Goal: Task Accomplishment & Management: Use online tool/utility

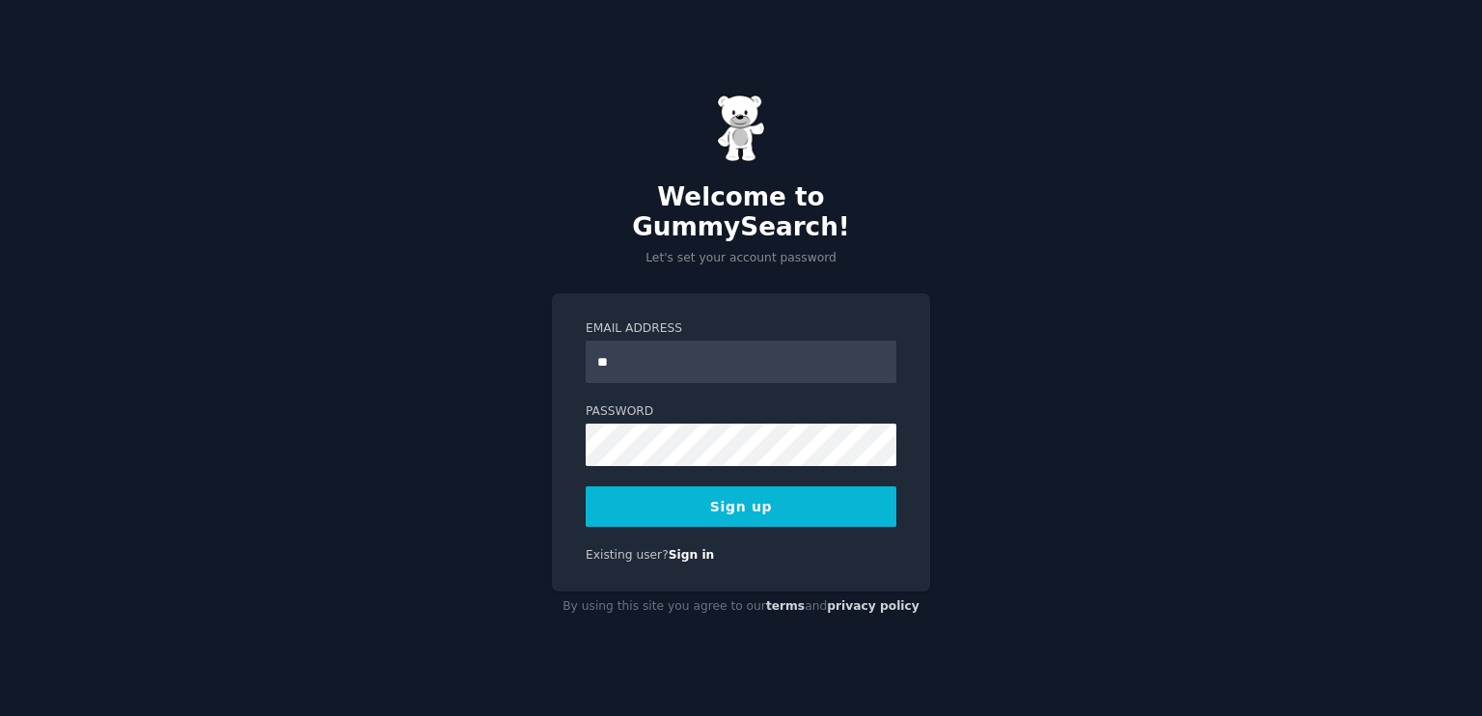
type input "**********"
click at [692, 495] on button "Sign up" at bounding box center [741, 506] width 311 height 41
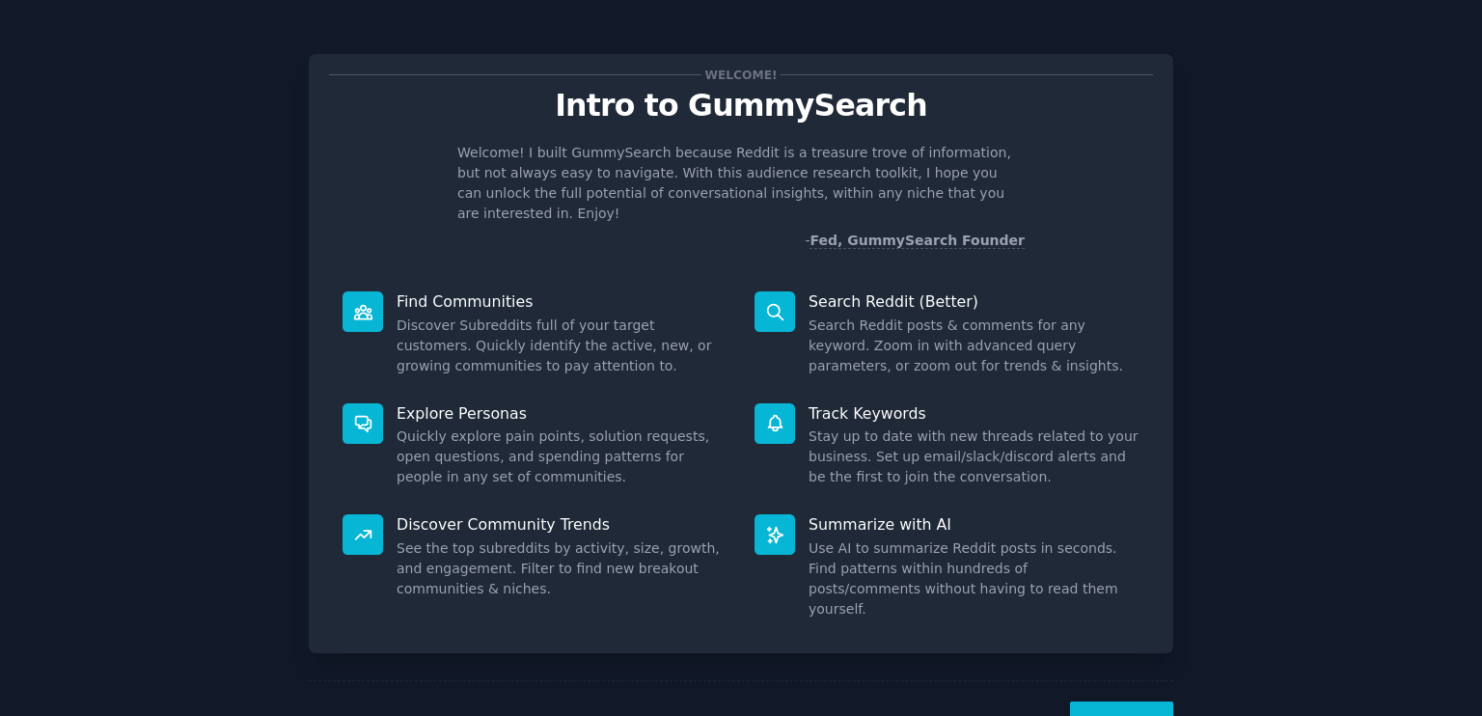
click at [1108, 701] on button "Next" at bounding box center [1121, 724] width 103 height 47
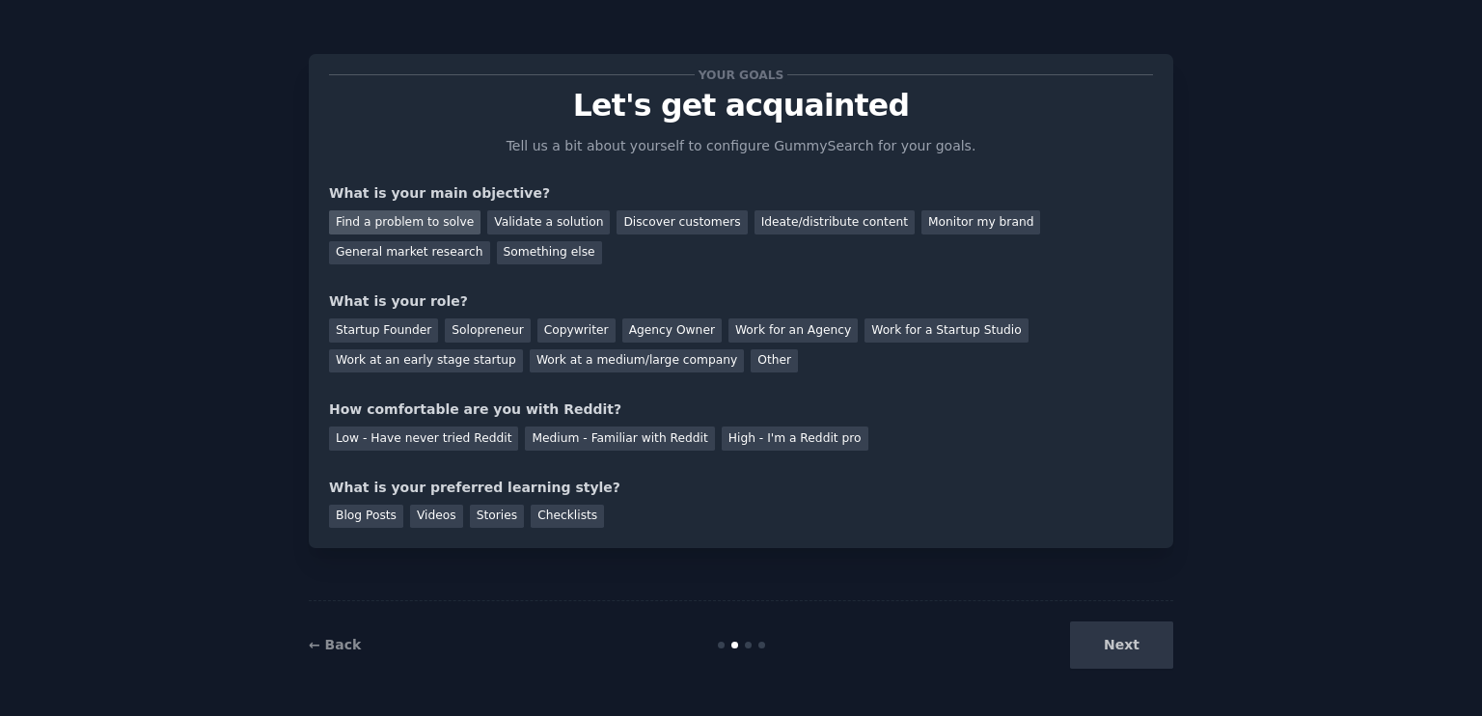
click at [360, 224] on div "Find a problem to solve" at bounding box center [404, 222] width 151 height 24
click at [505, 216] on div "Validate a solution" at bounding box center [548, 222] width 123 height 24
click at [430, 210] on div "Find a problem to solve" at bounding box center [404, 222] width 151 height 24
click at [378, 333] on div "Startup Founder" at bounding box center [383, 330] width 109 height 24
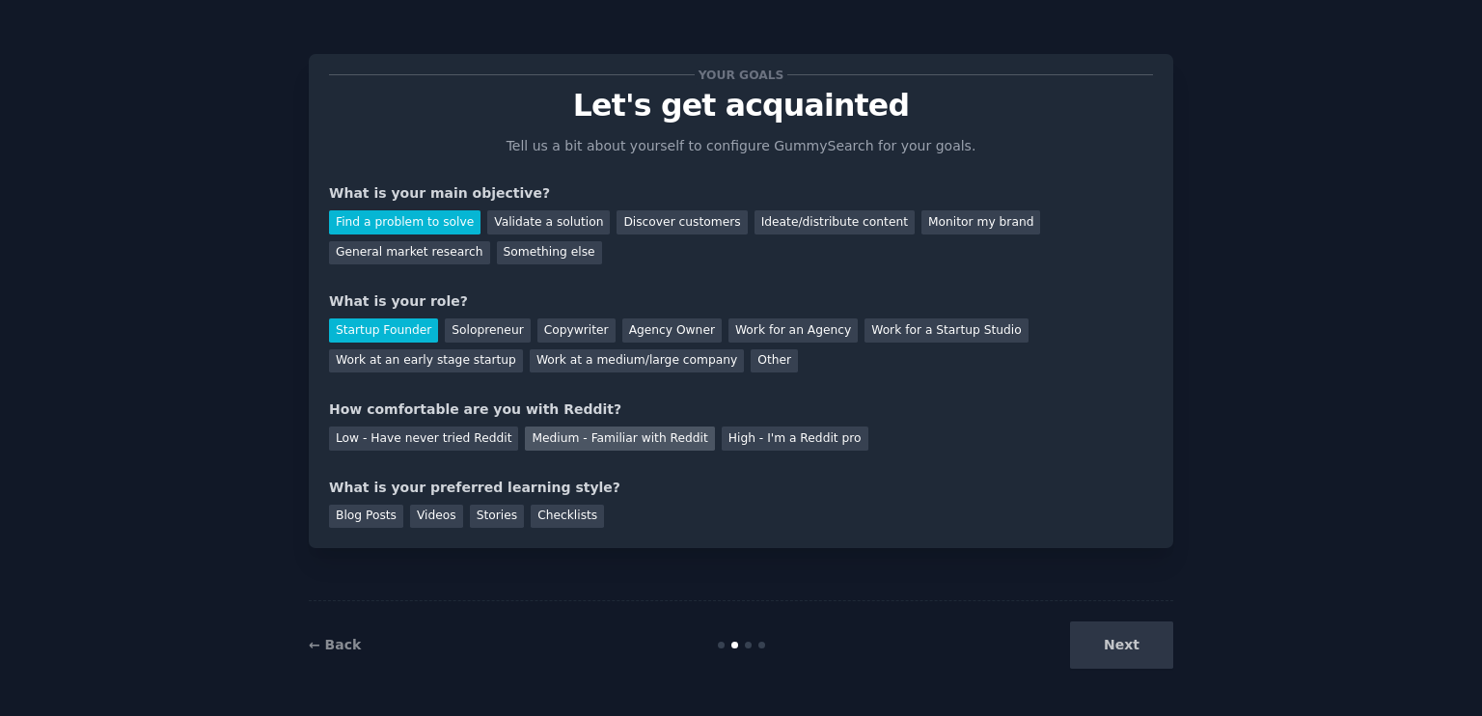
click at [610, 438] on div "Medium - Familiar with Reddit" at bounding box center [619, 438] width 189 height 24
click at [383, 519] on div "Blog Posts" at bounding box center [366, 517] width 74 height 24
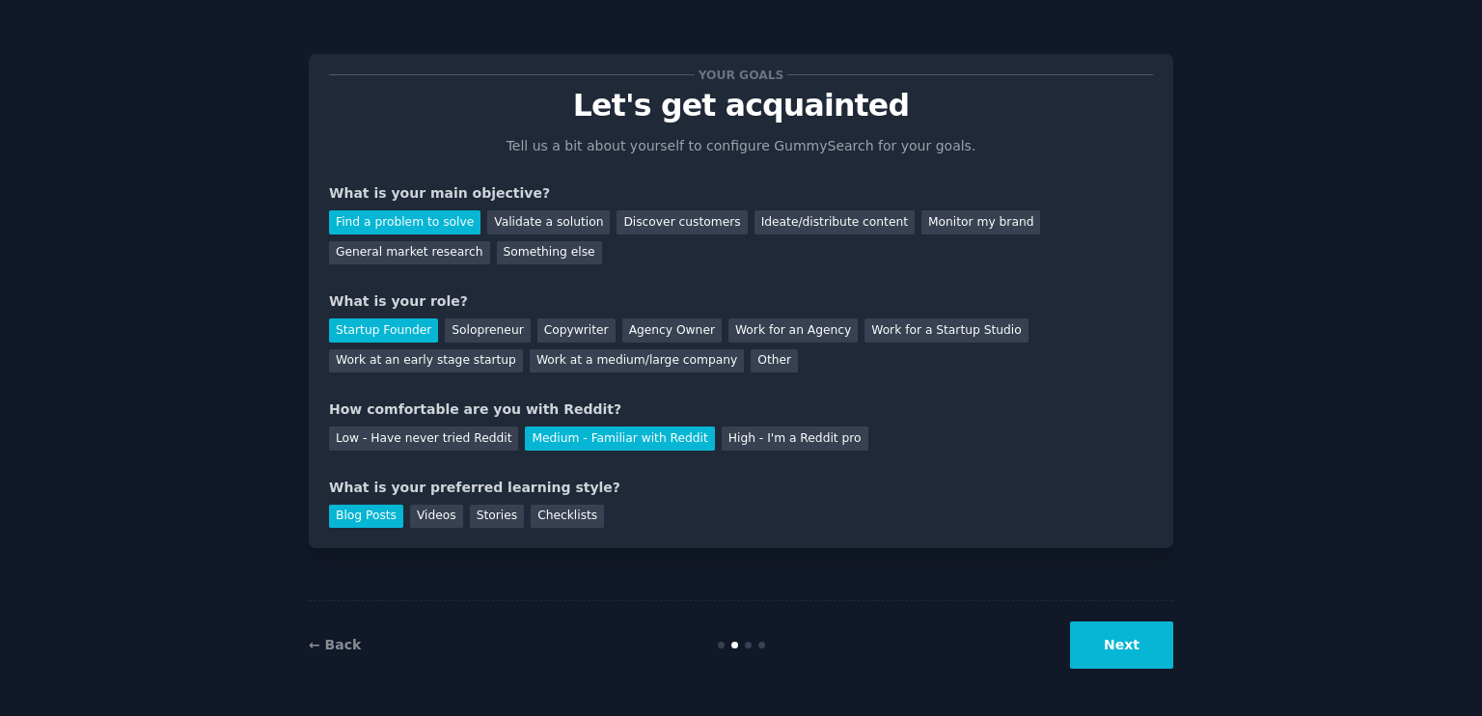
click at [1121, 644] on button "Next" at bounding box center [1121, 644] width 103 height 47
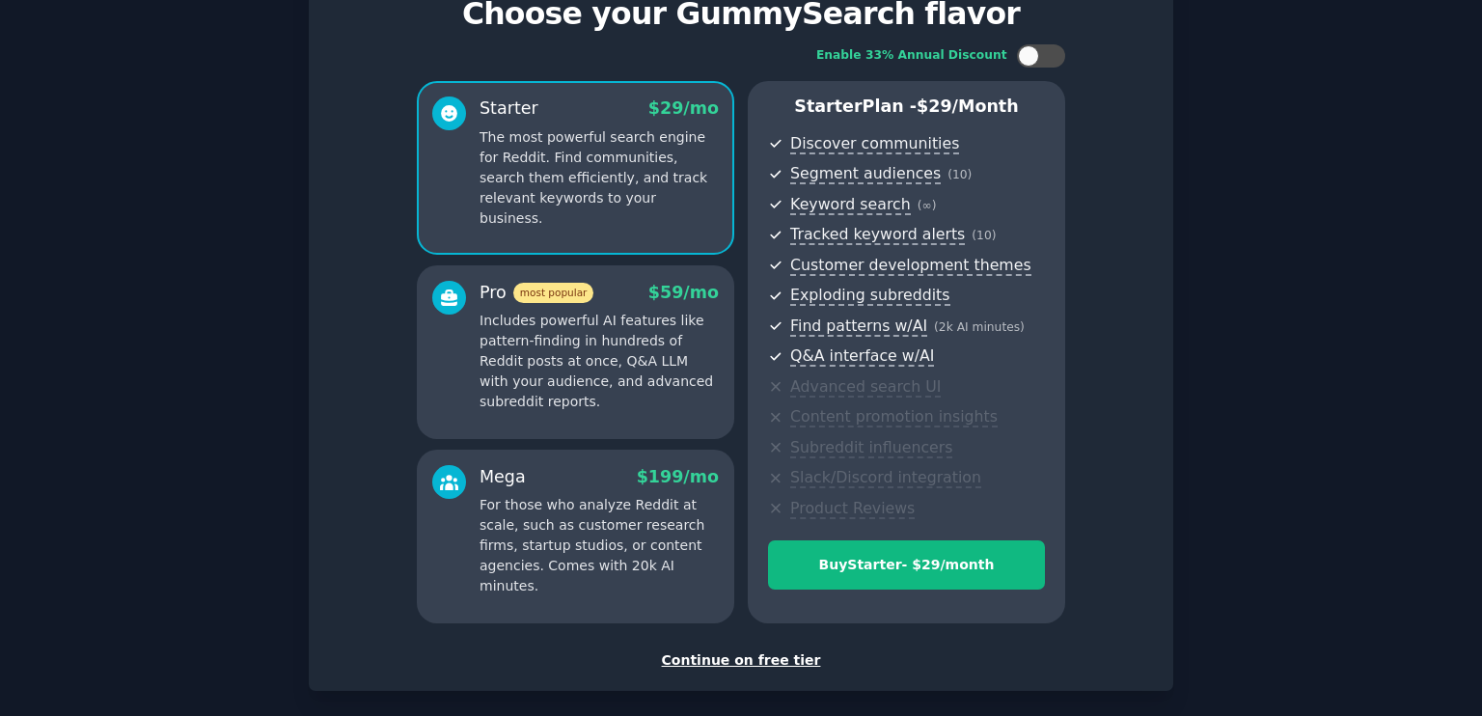
scroll to position [85, 0]
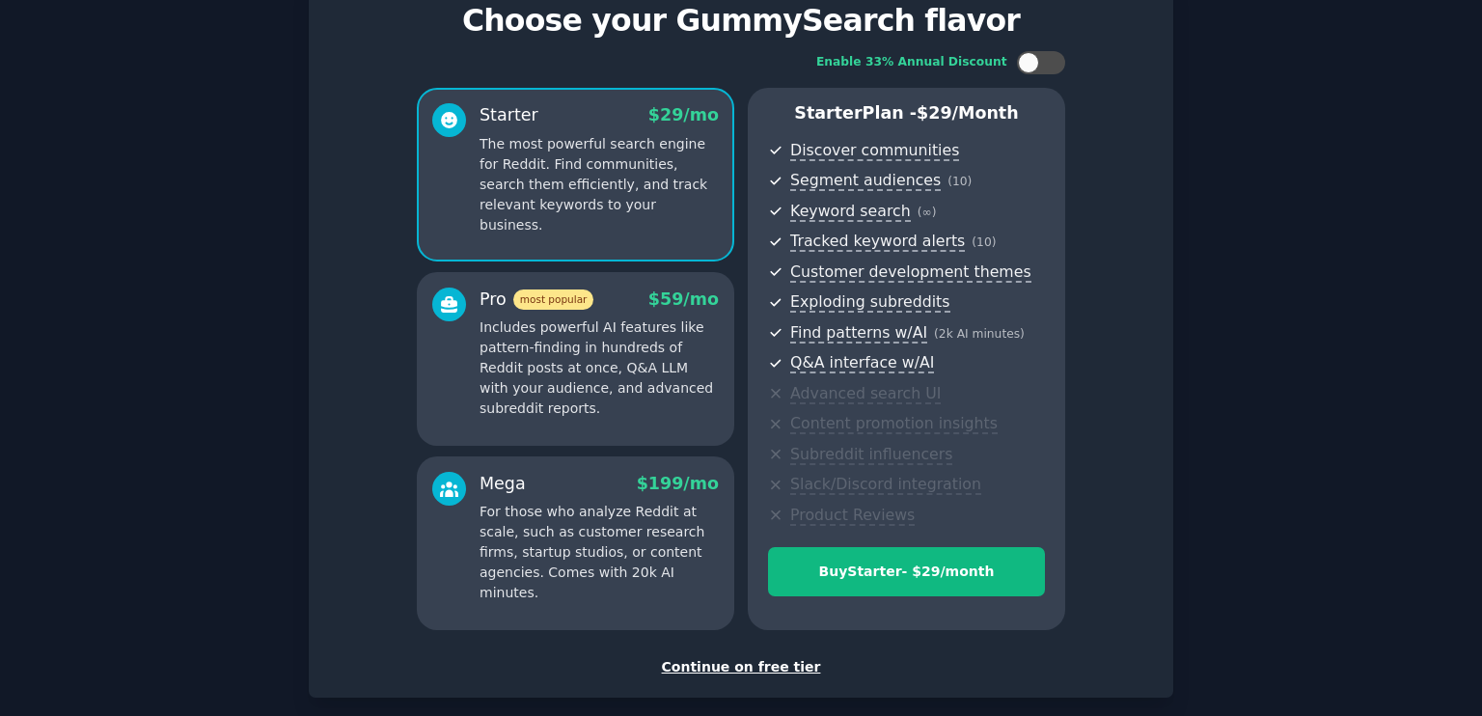
click at [722, 661] on div "Continue on free tier" at bounding box center [741, 667] width 824 height 20
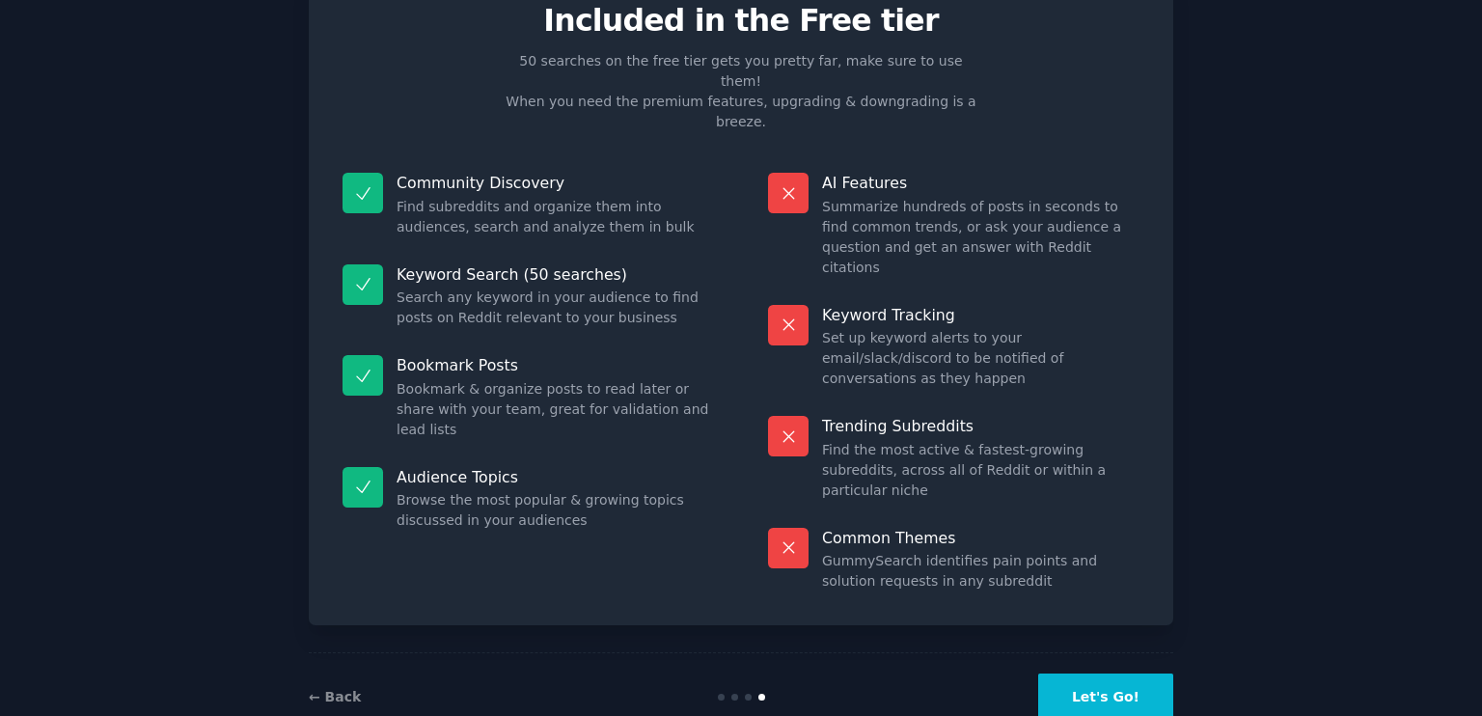
scroll to position [35, 0]
